Goal: Navigation & Orientation: Find specific page/section

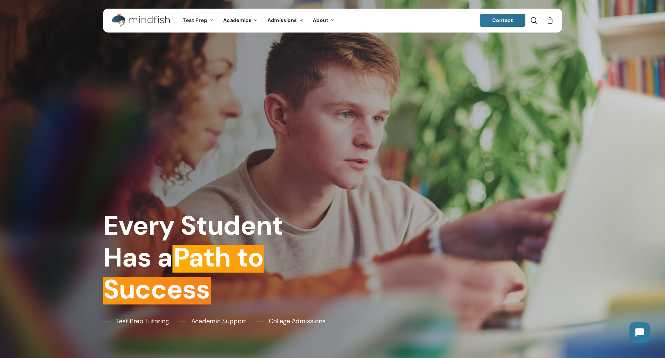
click at [144, 20] on img "Main Menu" at bounding box center [138, 20] width 52 height 14
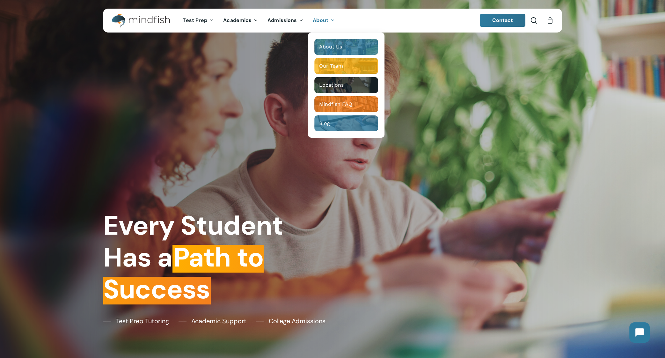
click at [320, 22] on span "About" at bounding box center [321, 20] width 16 height 7
